Goal: Check status: Check status

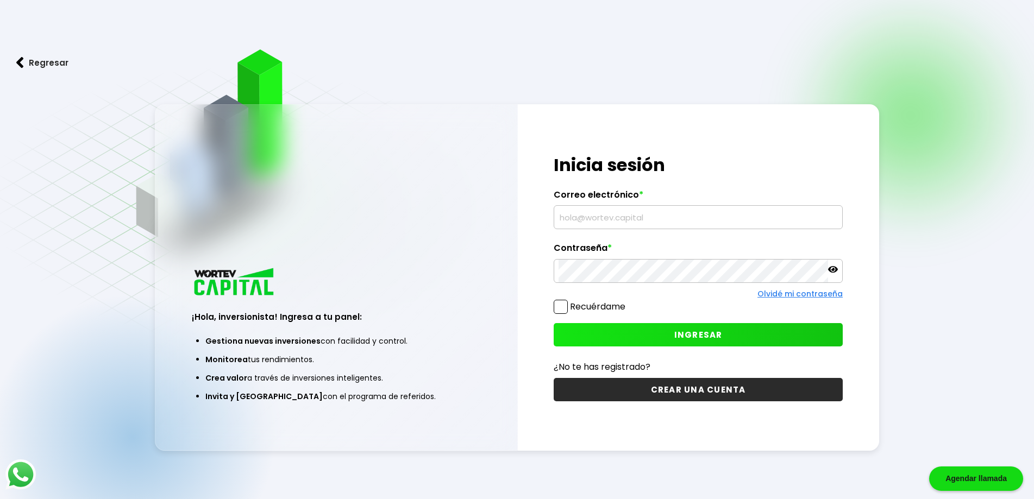
type input "[EMAIL_ADDRESS][DOMAIN_NAME]"
click at [692, 338] on span "INGRESAR" at bounding box center [698, 334] width 48 height 11
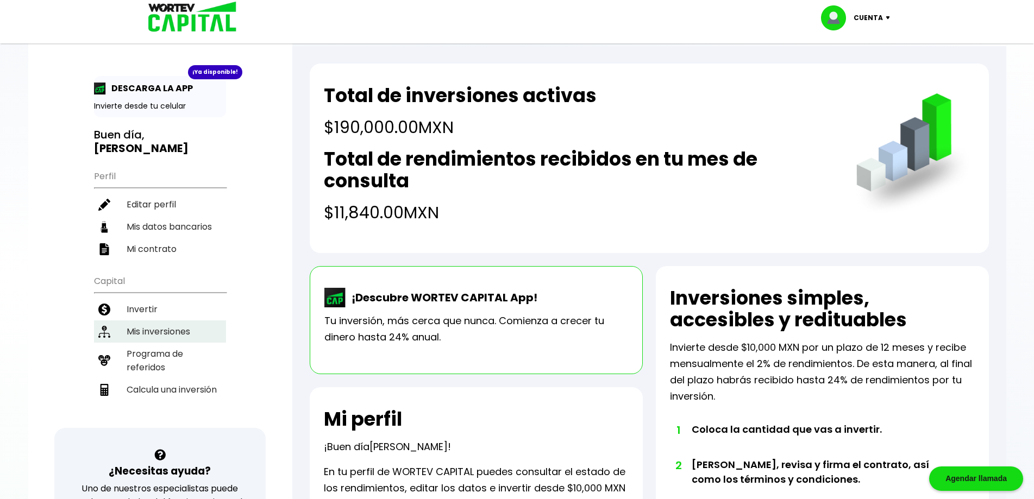
click at [159, 321] on li "Mis inversiones" at bounding box center [160, 332] width 132 height 22
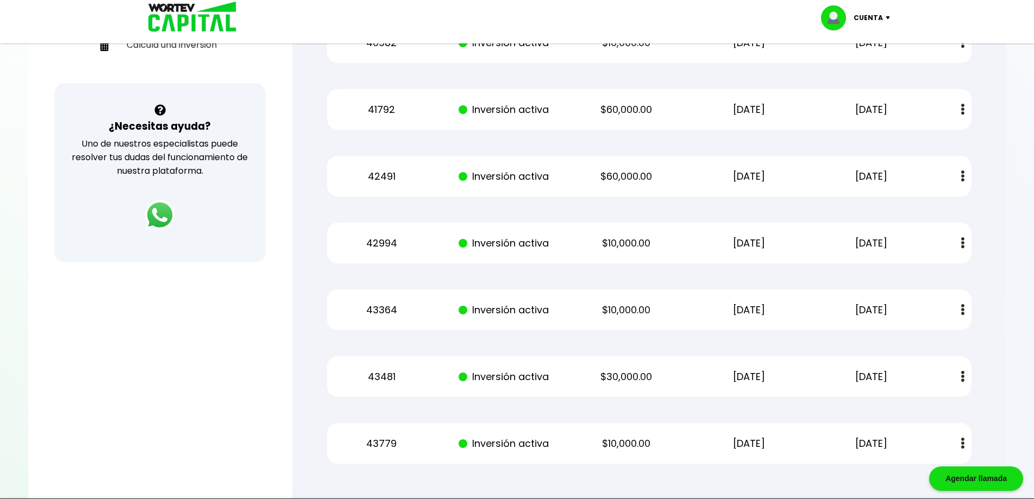
scroll to position [326, 0]
